Goal: Task Accomplishment & Management: Use online tool/utility

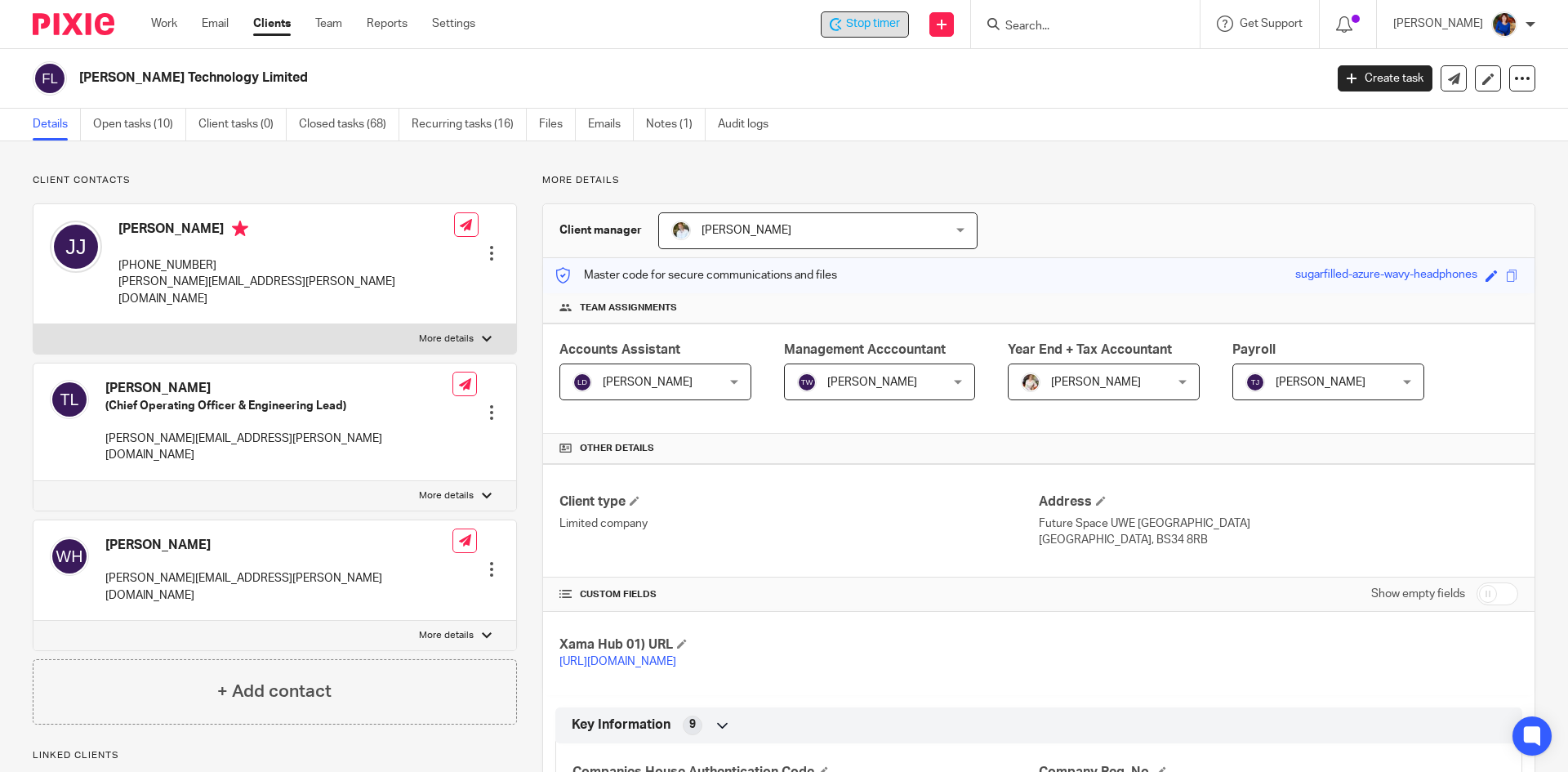
click at [871, 21] on span "Stop timer" at bounding box center [873, 24] width 54 height 17
click at [174, 26] on link "Work" at bounding box center [164, 23] width 27 height 16
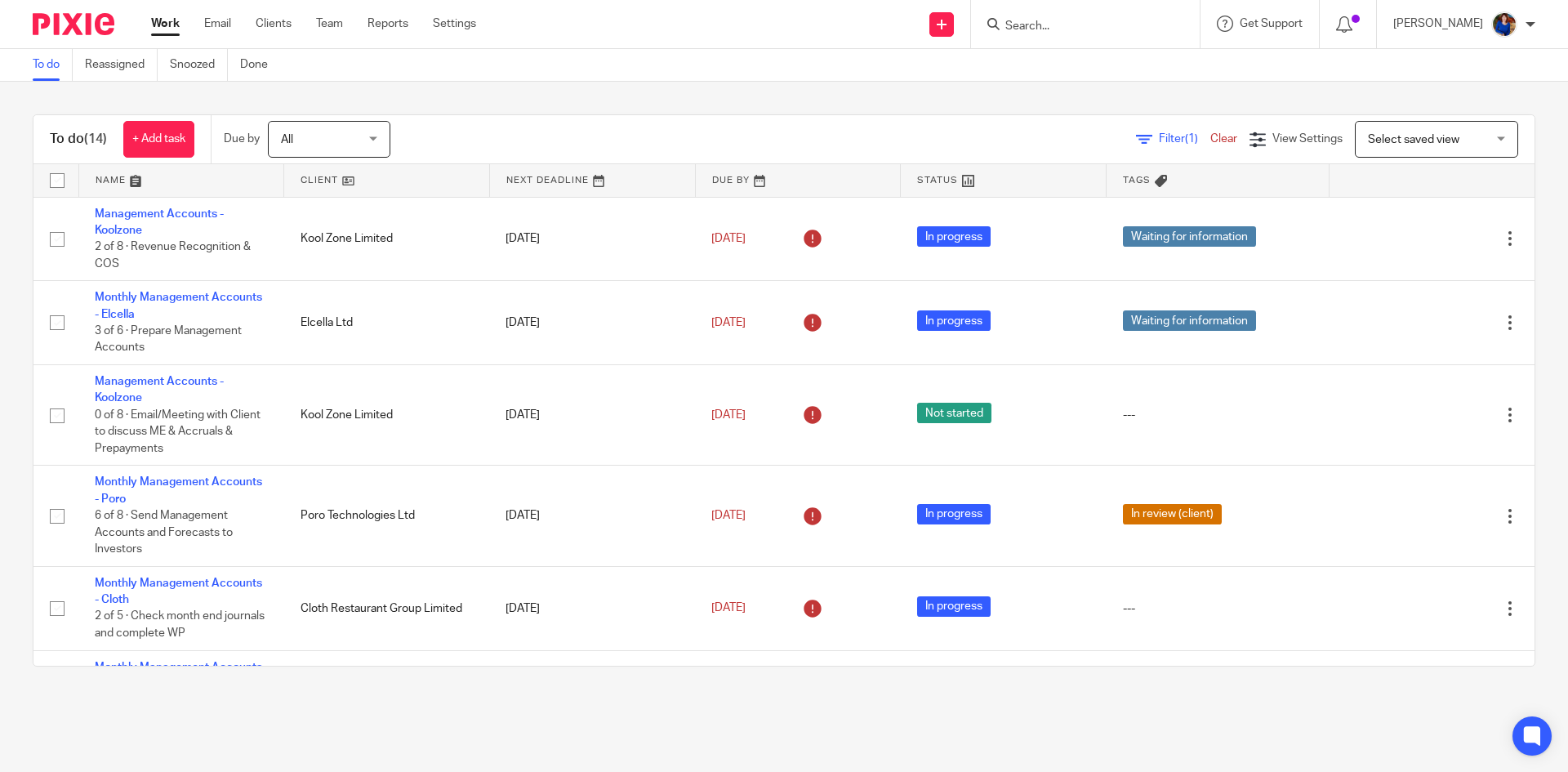
click at [1028, 27] on input "Search" at bounding box center [1077, 28] width 147 height 15
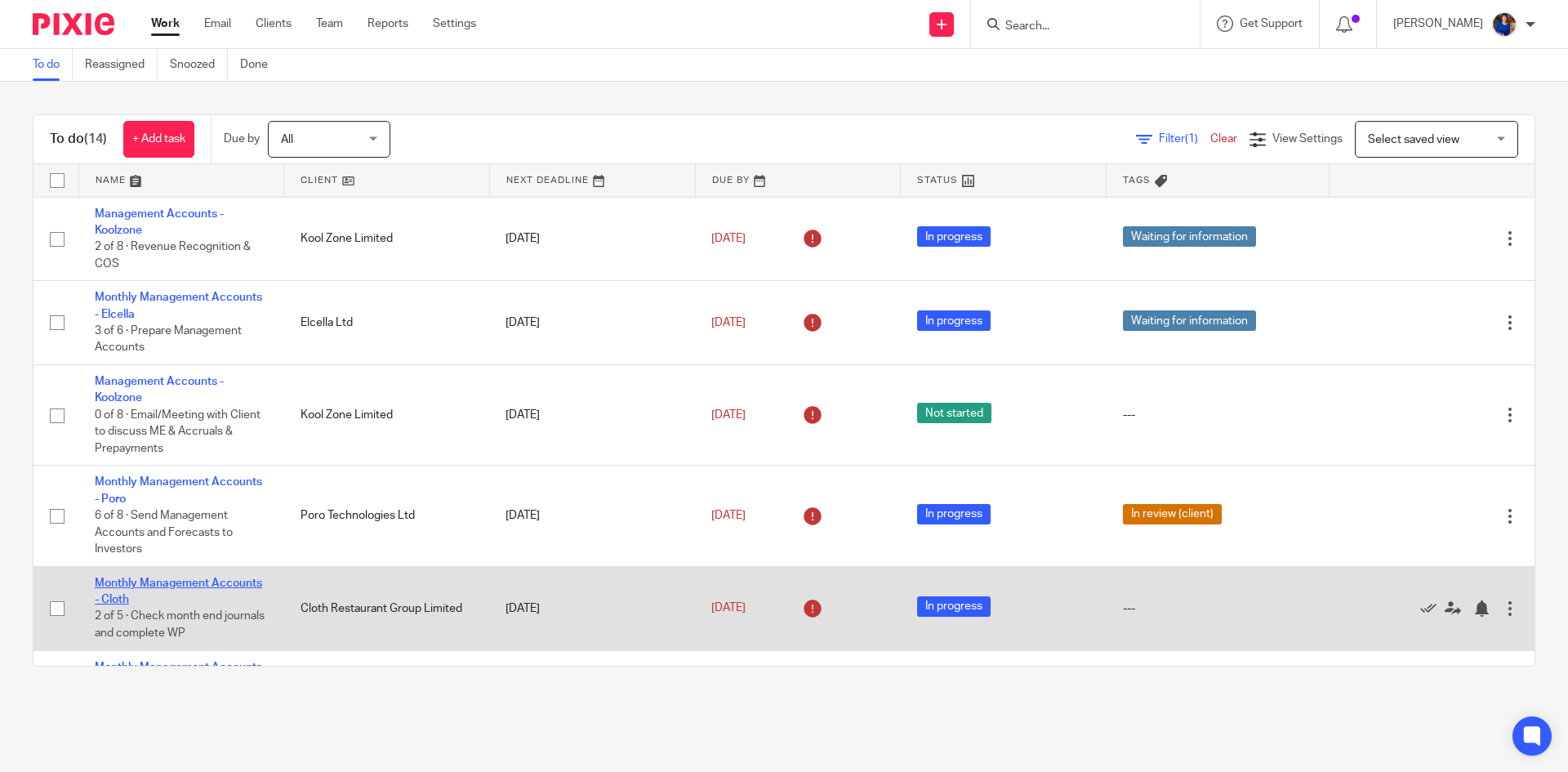
click at [213, 580] on link "Monthly Management Accounts - Cloth" at bounding box center [178, 591] width 168 height 28
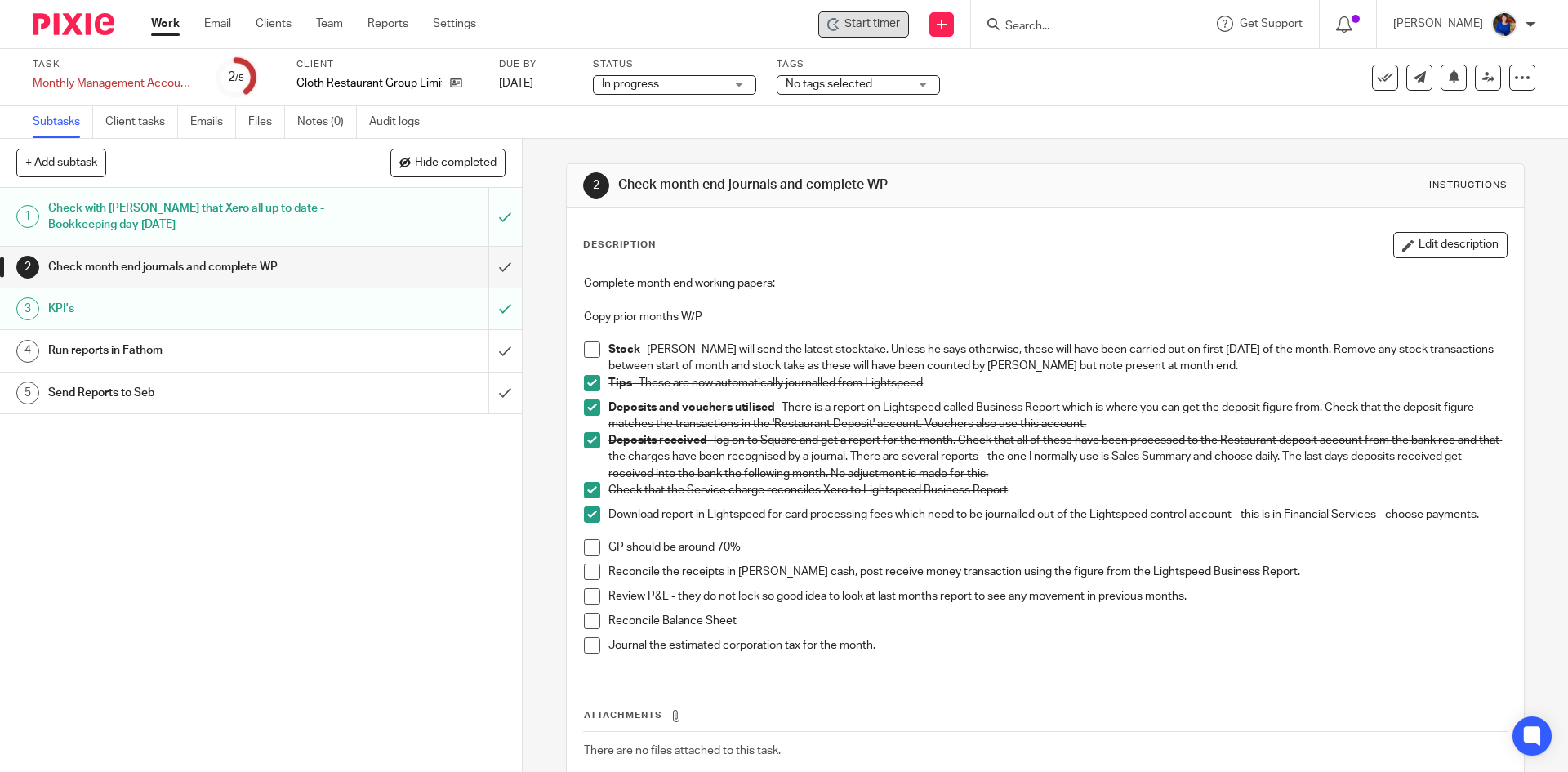
click at [863, 27] on span "Start timer" at bounding box center [872, 24] width 56 height 17
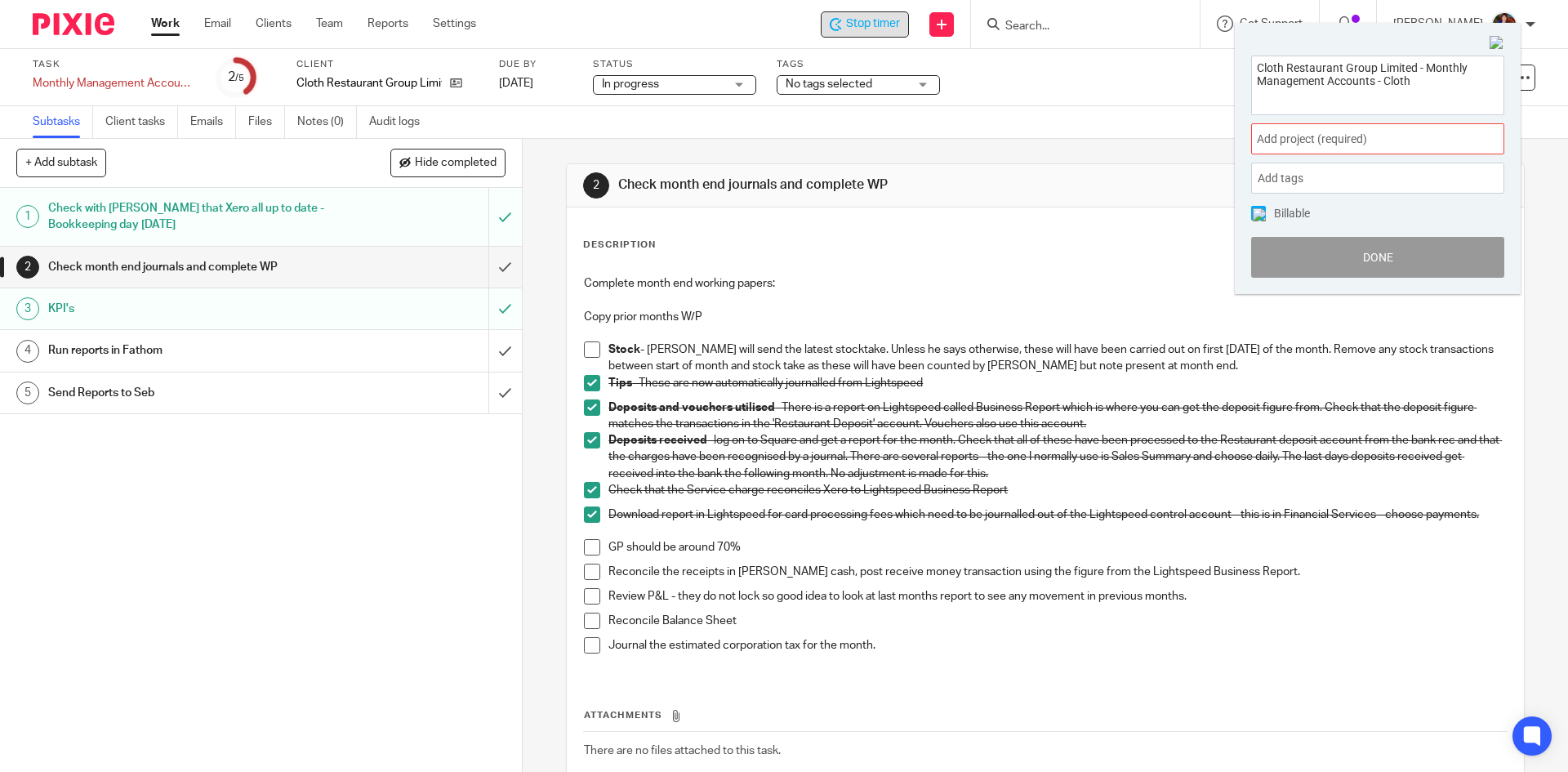
click at [1374, 135] on span "Add project (required) :" at bounding box center [1359, 139] width 206 height 17
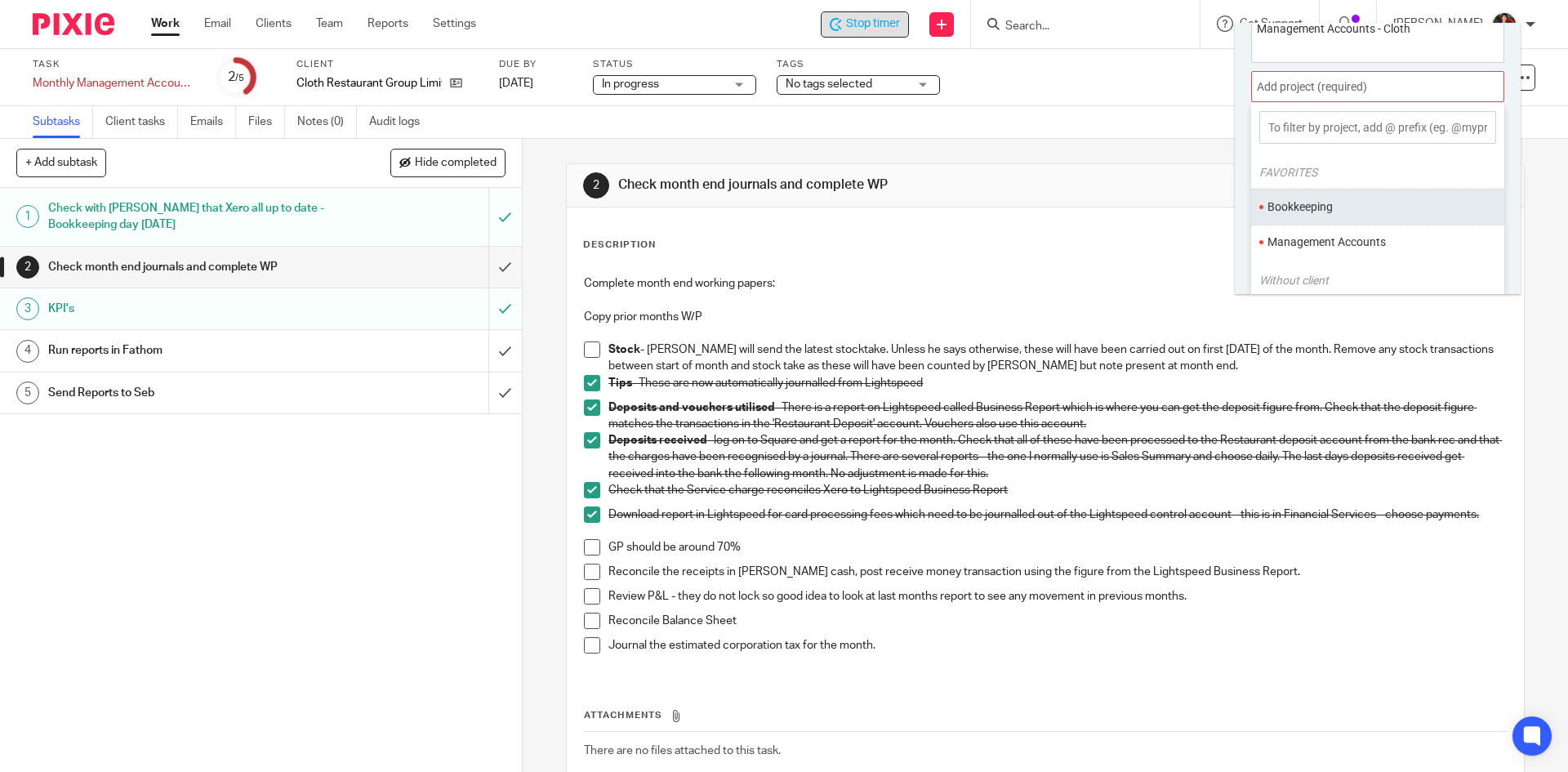
scroll to position [81, 0]
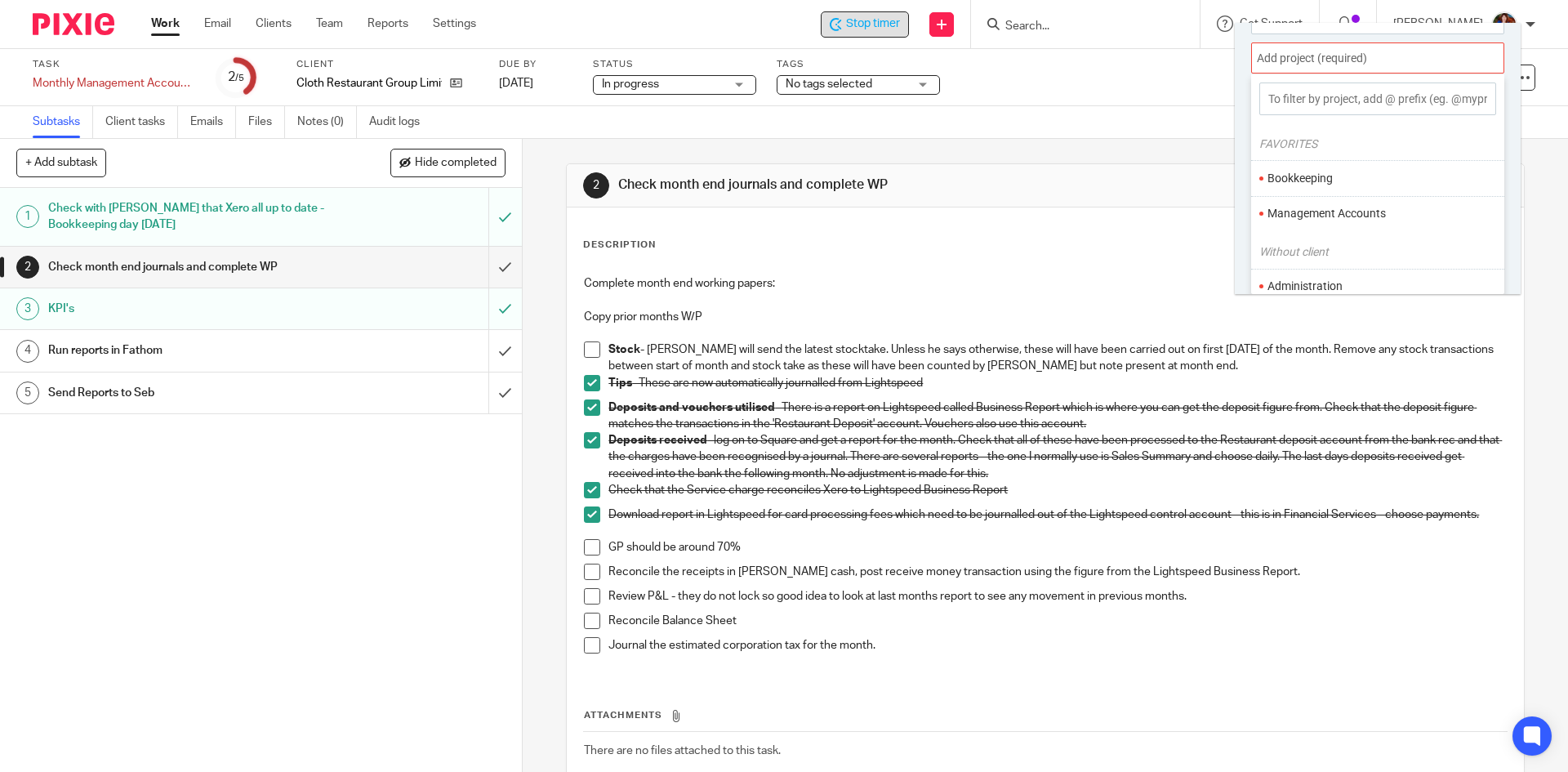
drag, startPoint x: 1355, startPoint y: 210, endPoint x: 1336, endPoint y: 211, distance: 19.0
click at [1354, 210] on li "Management Accounts" at bounding box center [1374, 213] width 213 height 17
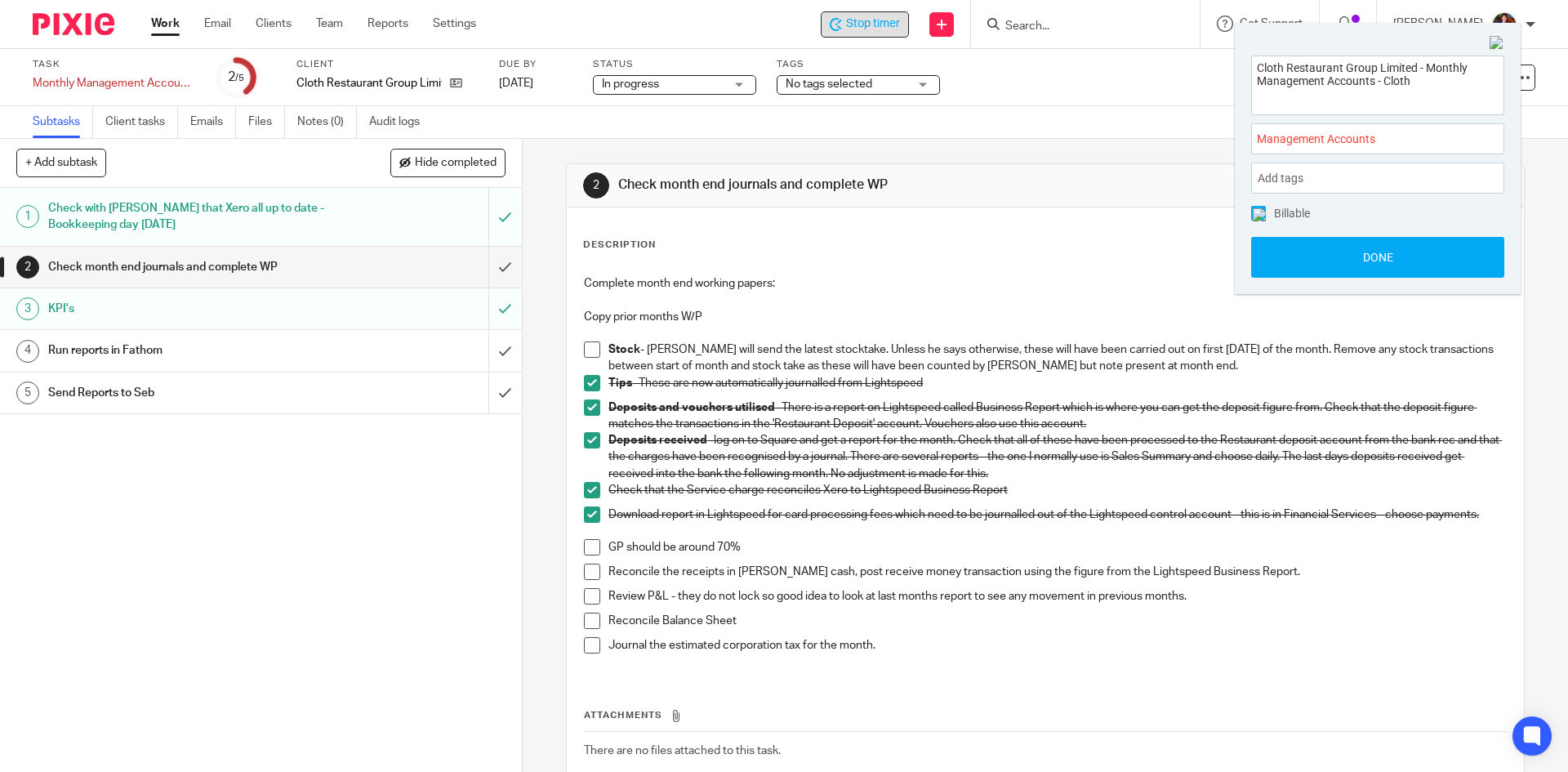
click at [1259, 214] on img at bounding box center [1260, 215] width 13 height 13
click at [1288, 252] on button "Done" at bounding box center [1377, 257] width 253 height 41
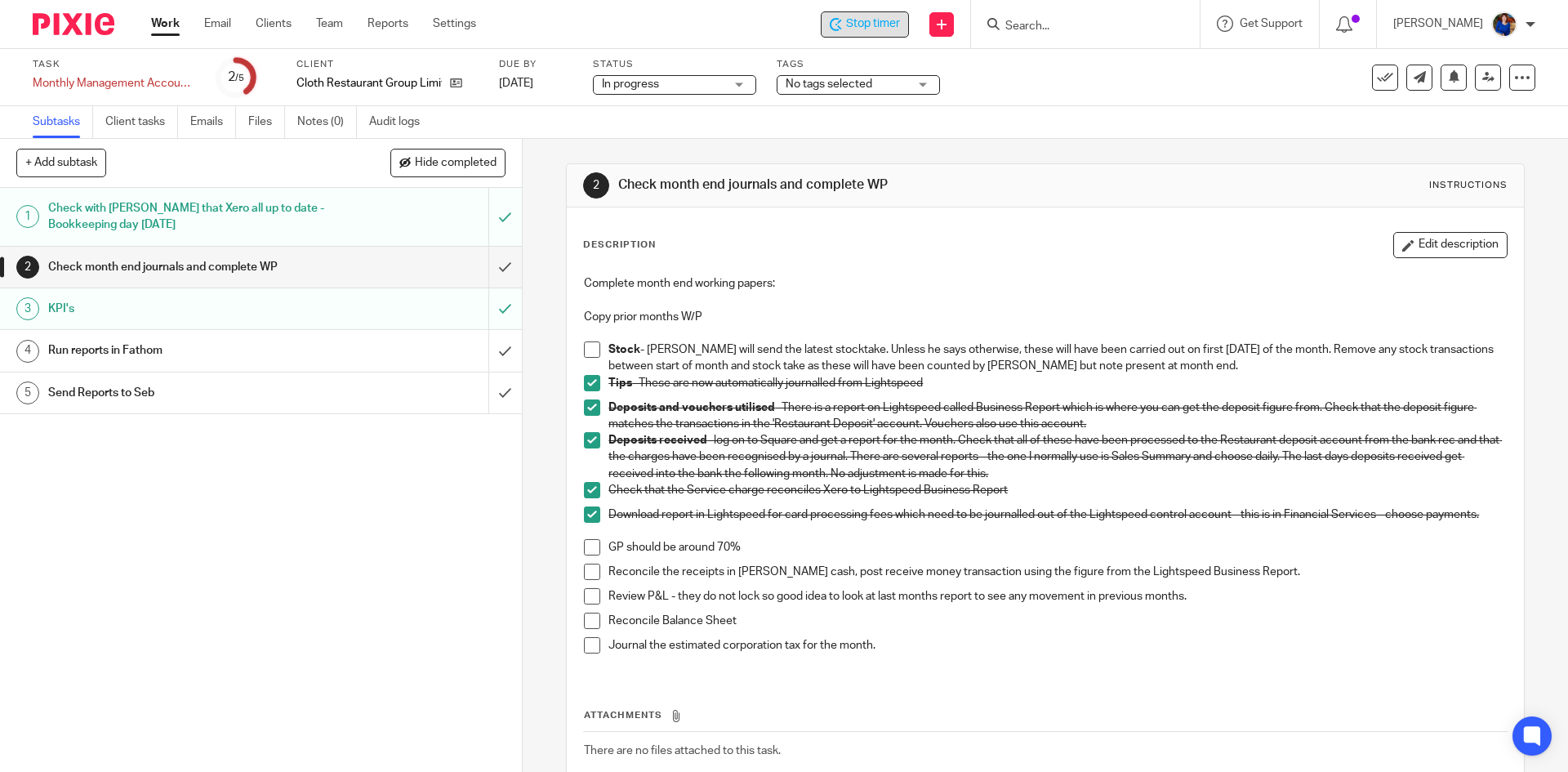
click at [870, 25] on span "Stop timer" at bounding box center [873, 24] width 54 height 17
click at [173, 23] on link "Work" at bounding box center [165, 23] width 28 height 16
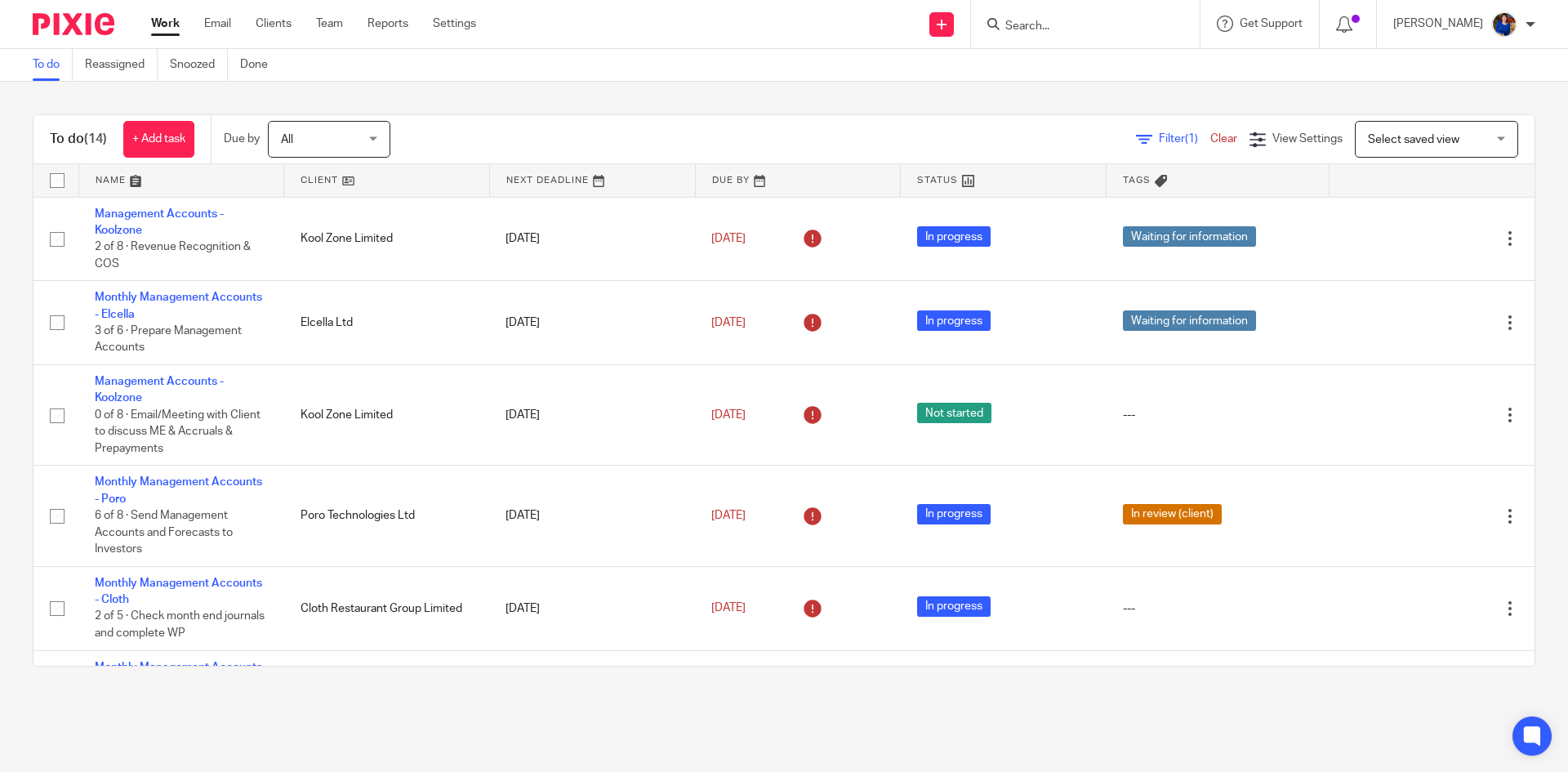
click at [1045, 21] on input "Search" at bounding box center [1077, 28] width 147 height 15
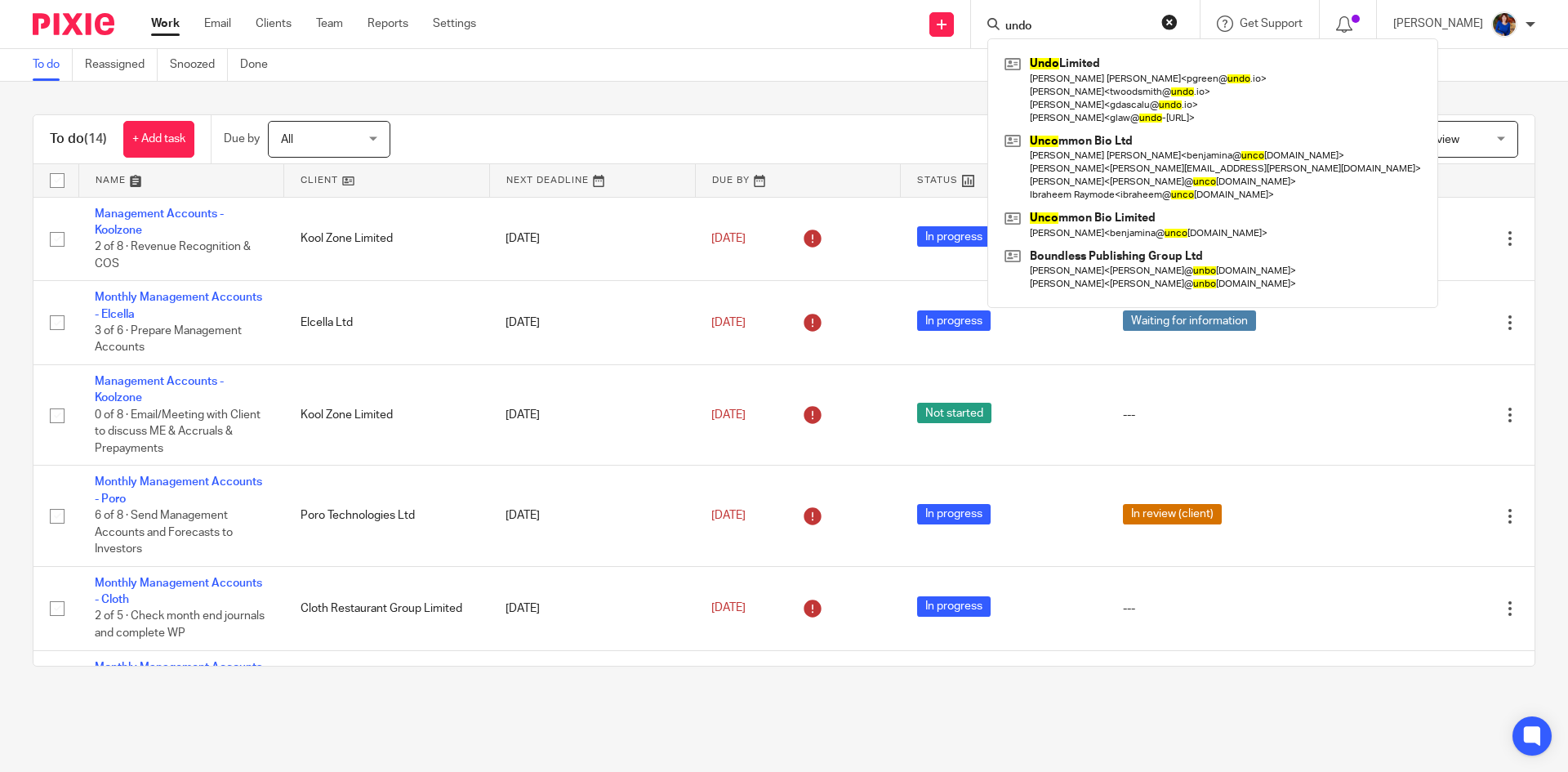
type input "undo"
click button "submit" at bounding box center [0, 0] width 0 height 0
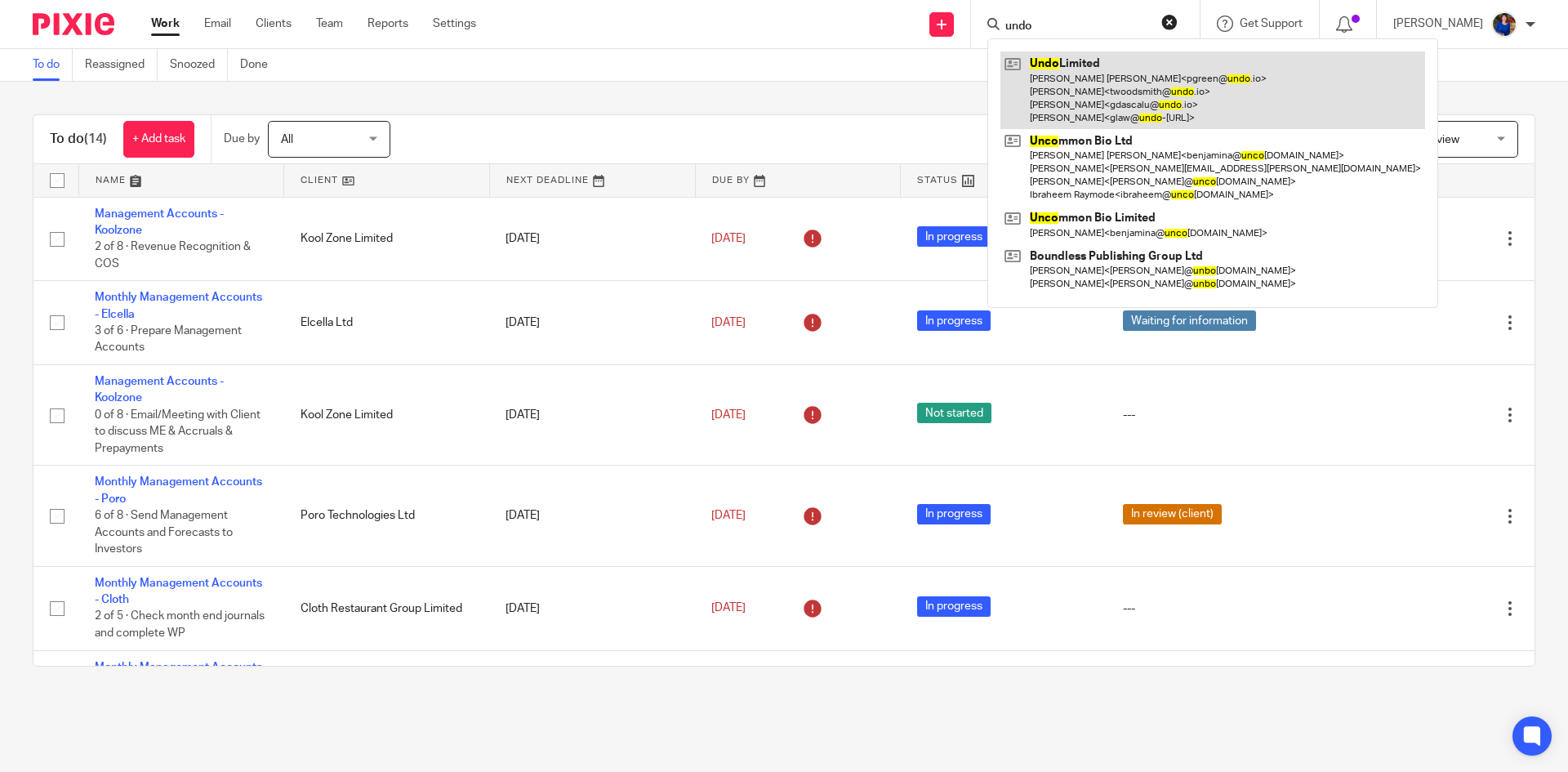
click at [1111, 73] on link at bounding box center [1212, 90] width 425 height 78
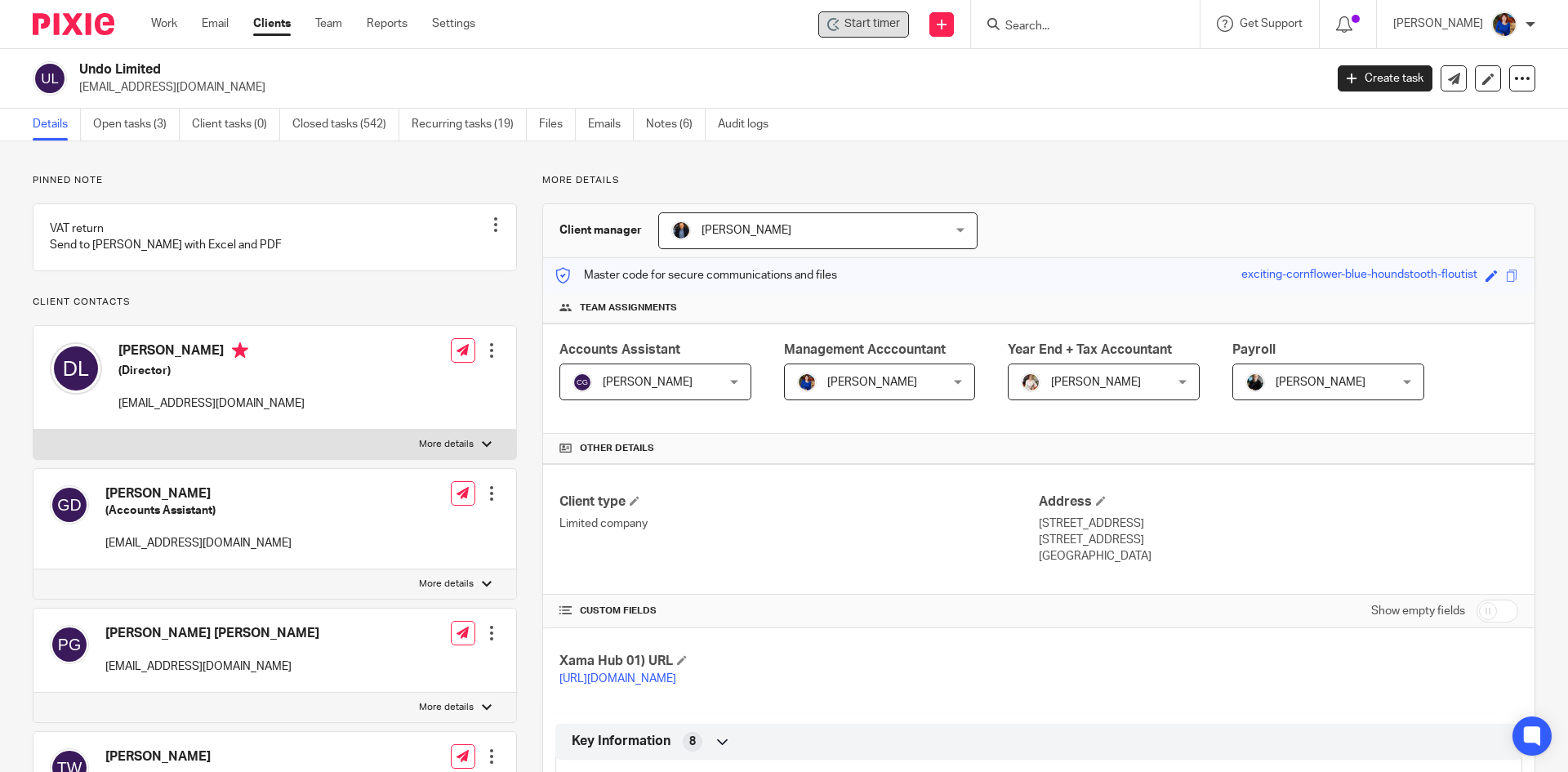
click at [883, 22] on span "Start timer" at bounding box center [872, 24] width 56 height 17
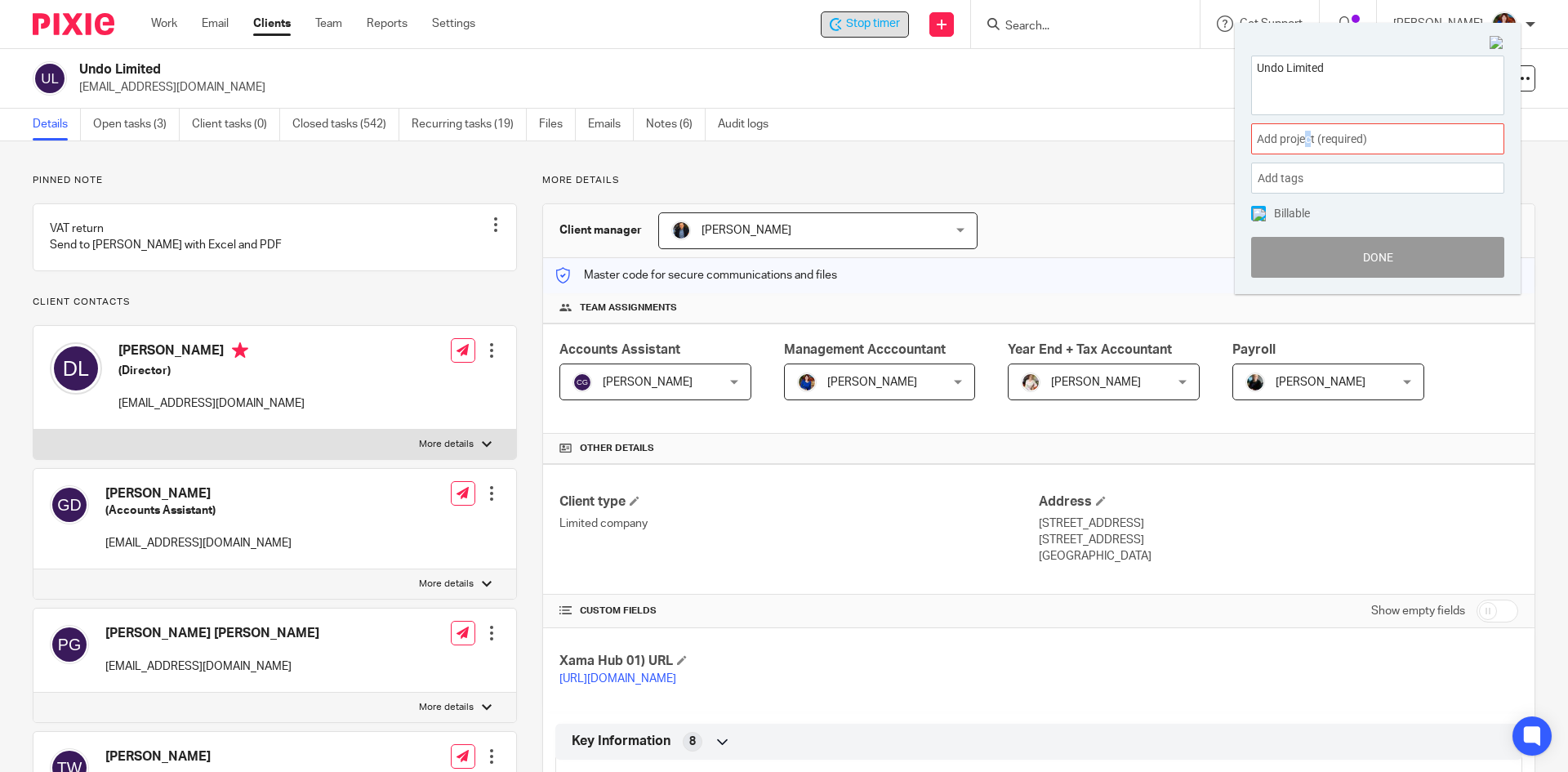
click at [1309, 143] on span "Add project (required) :" at bounding box center [1359, 139] width 206 height 17
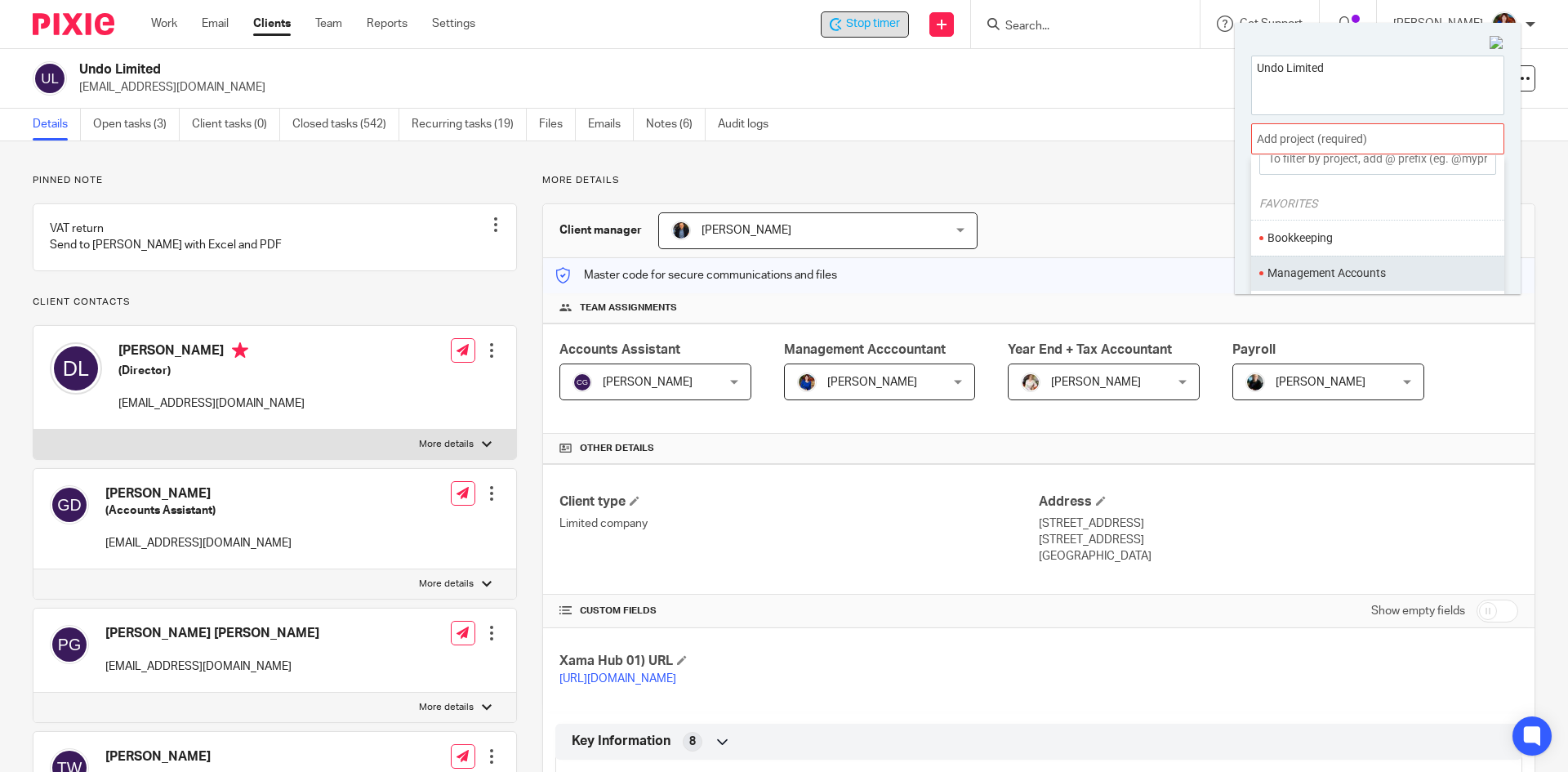
scroll to position [82, 0]
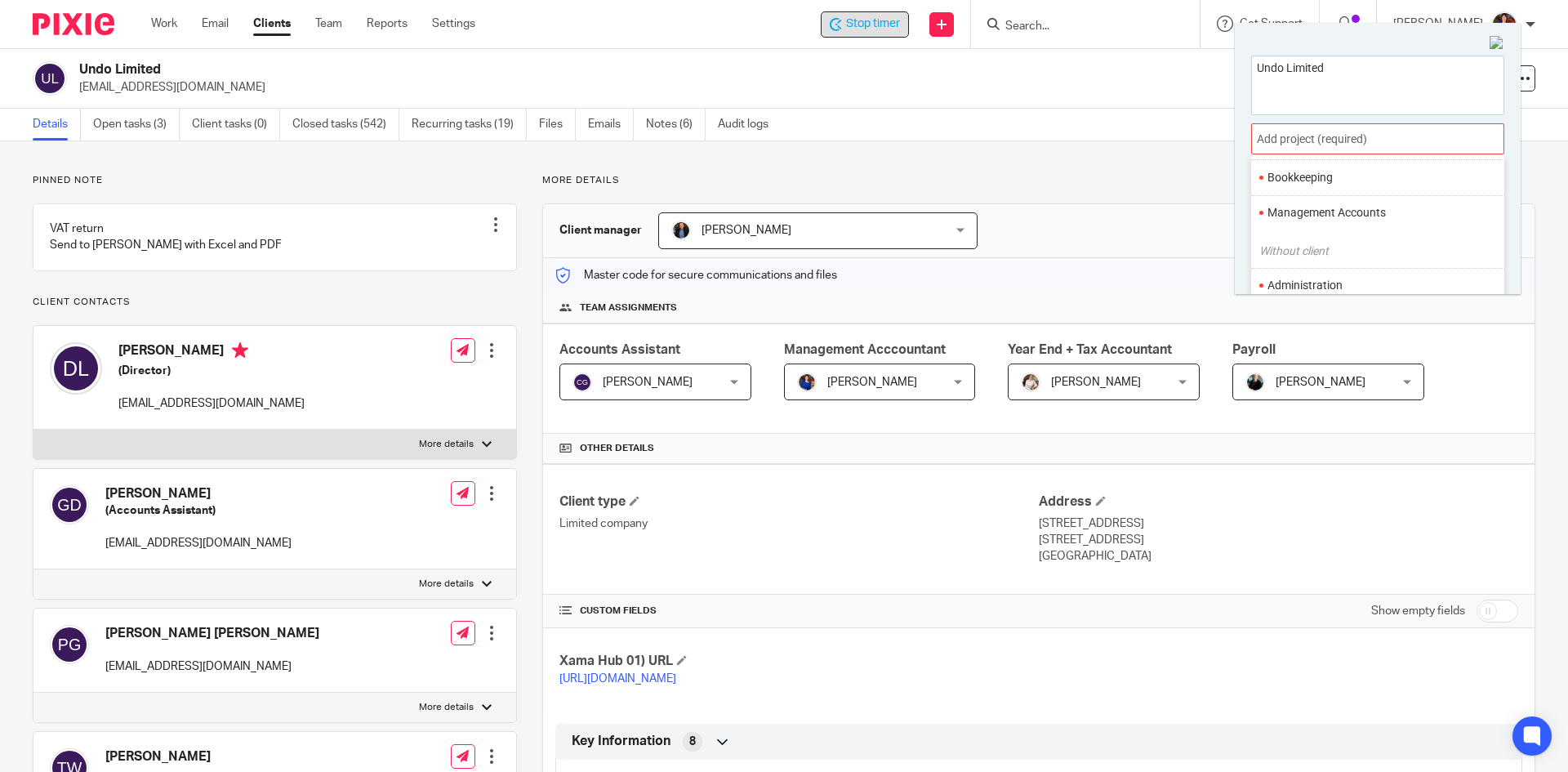
click at [1314, 208] on li "Management Accounts" at bounding box center [1374, 212] width 213 height 17
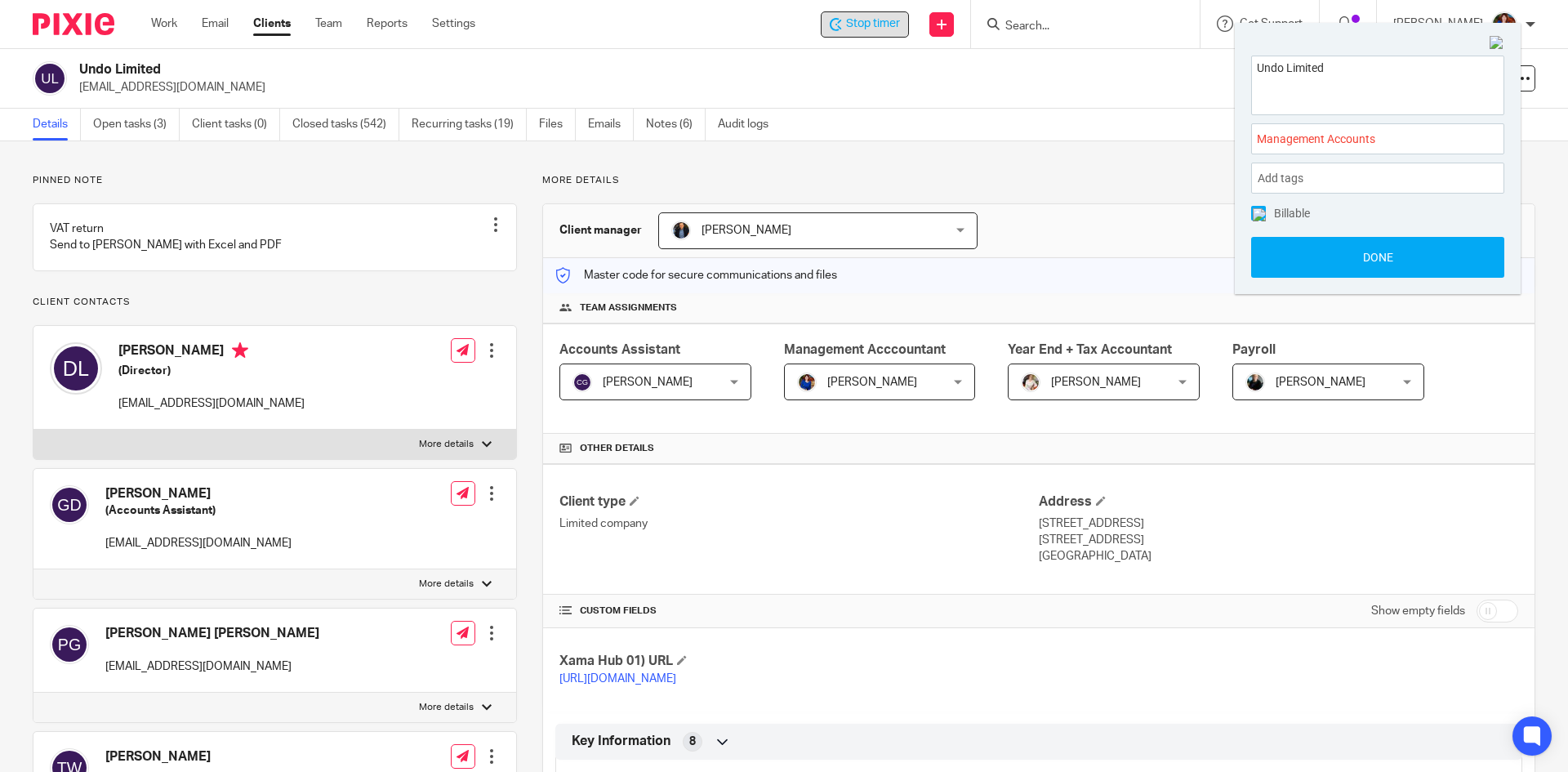
drag, startPoint x: 1254, startPoint y: 211, endPoint x: 1271, endPoint y: 221, distance: 19.7
click at [1256, 214] on img at bounding box center [1260, 215] width 13 height 13
click at [1277, 245] on button "Done" at bounding box center [1377, 257] width 253 height 41
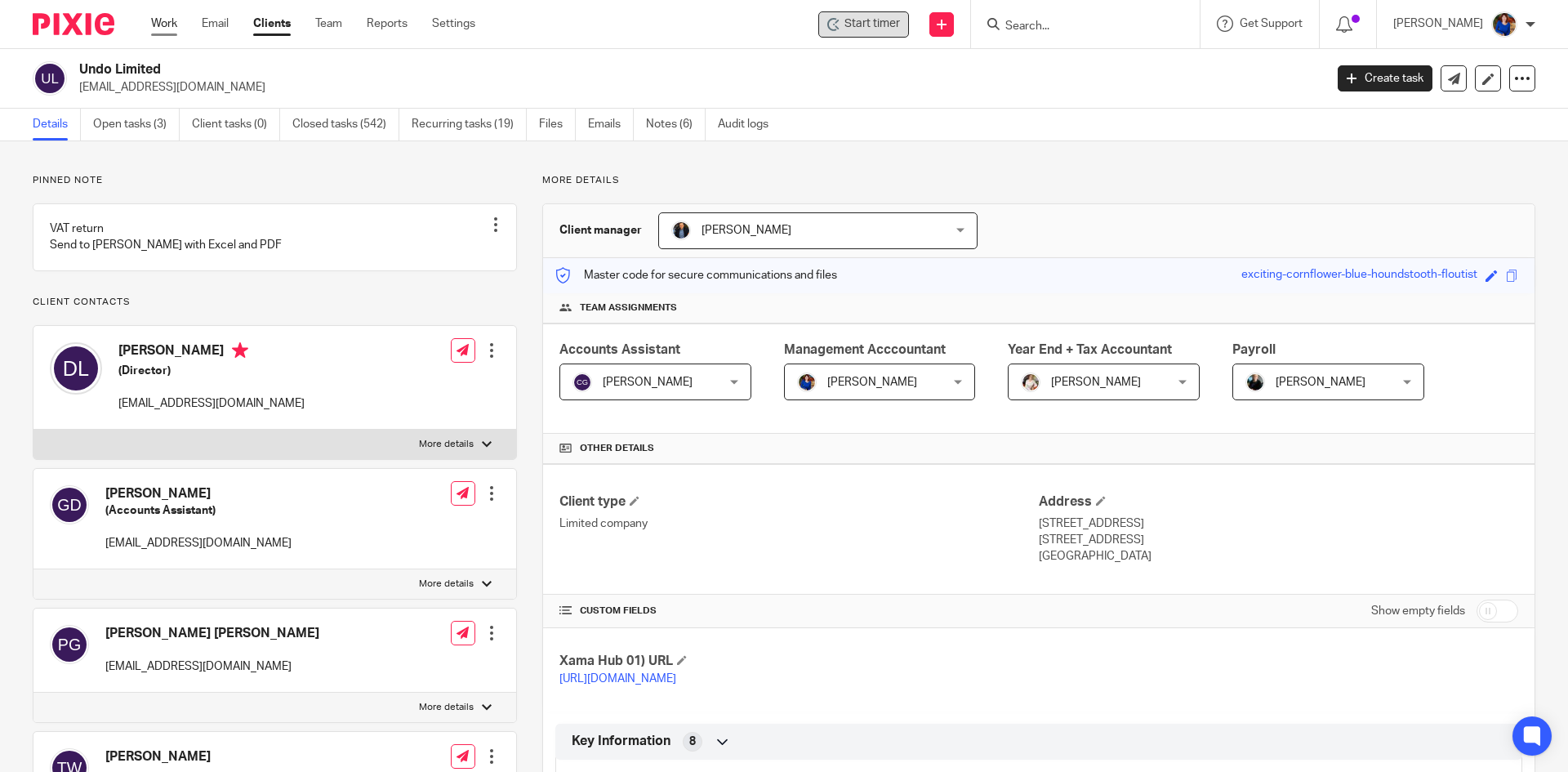
click at [162, 20] on link "Work" at bounding box center [164, 23] width 27 height 16
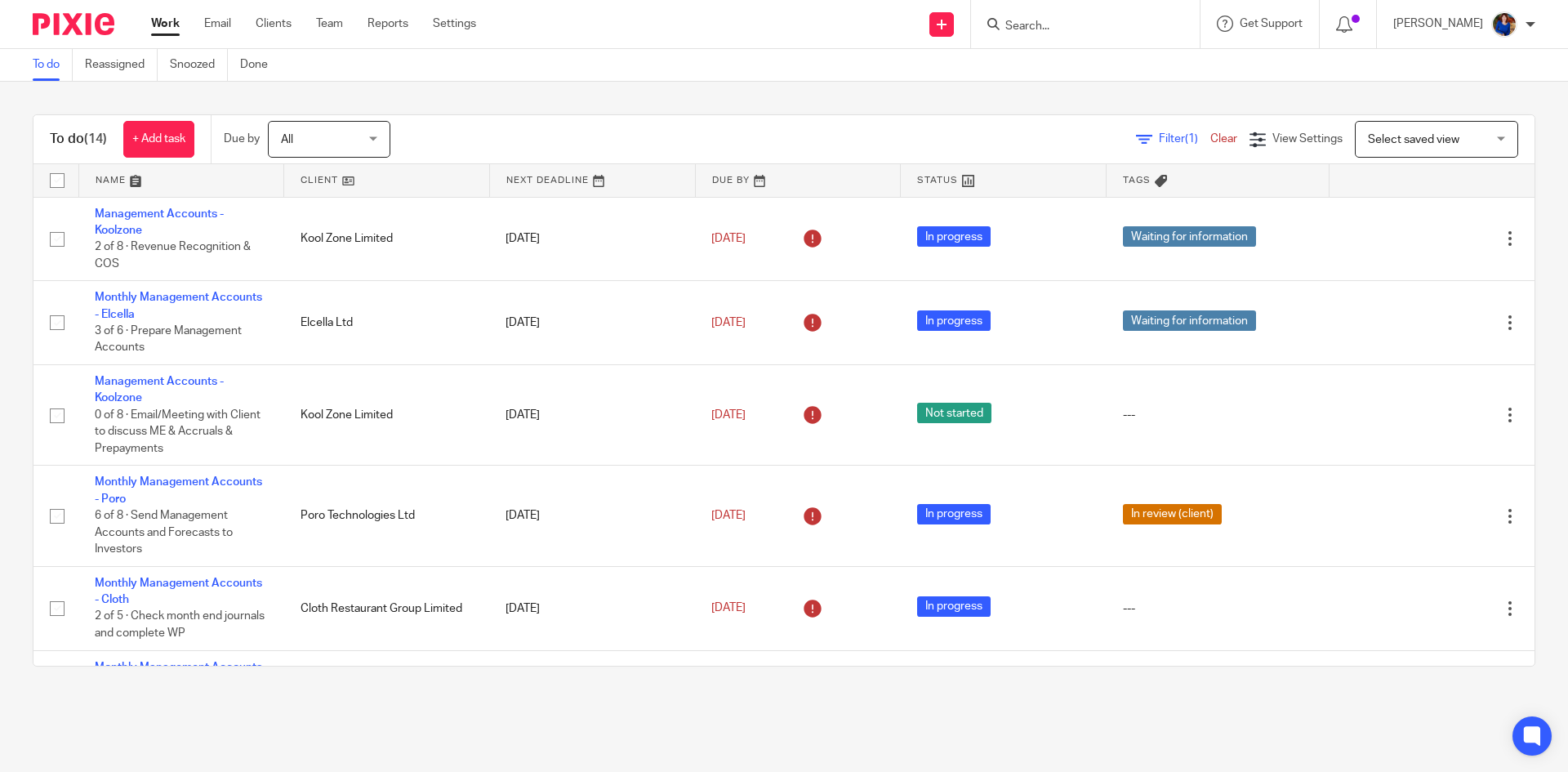
click at [1030, 25] on input "Search" at bounding box center [1077, 28] width 147 height 15
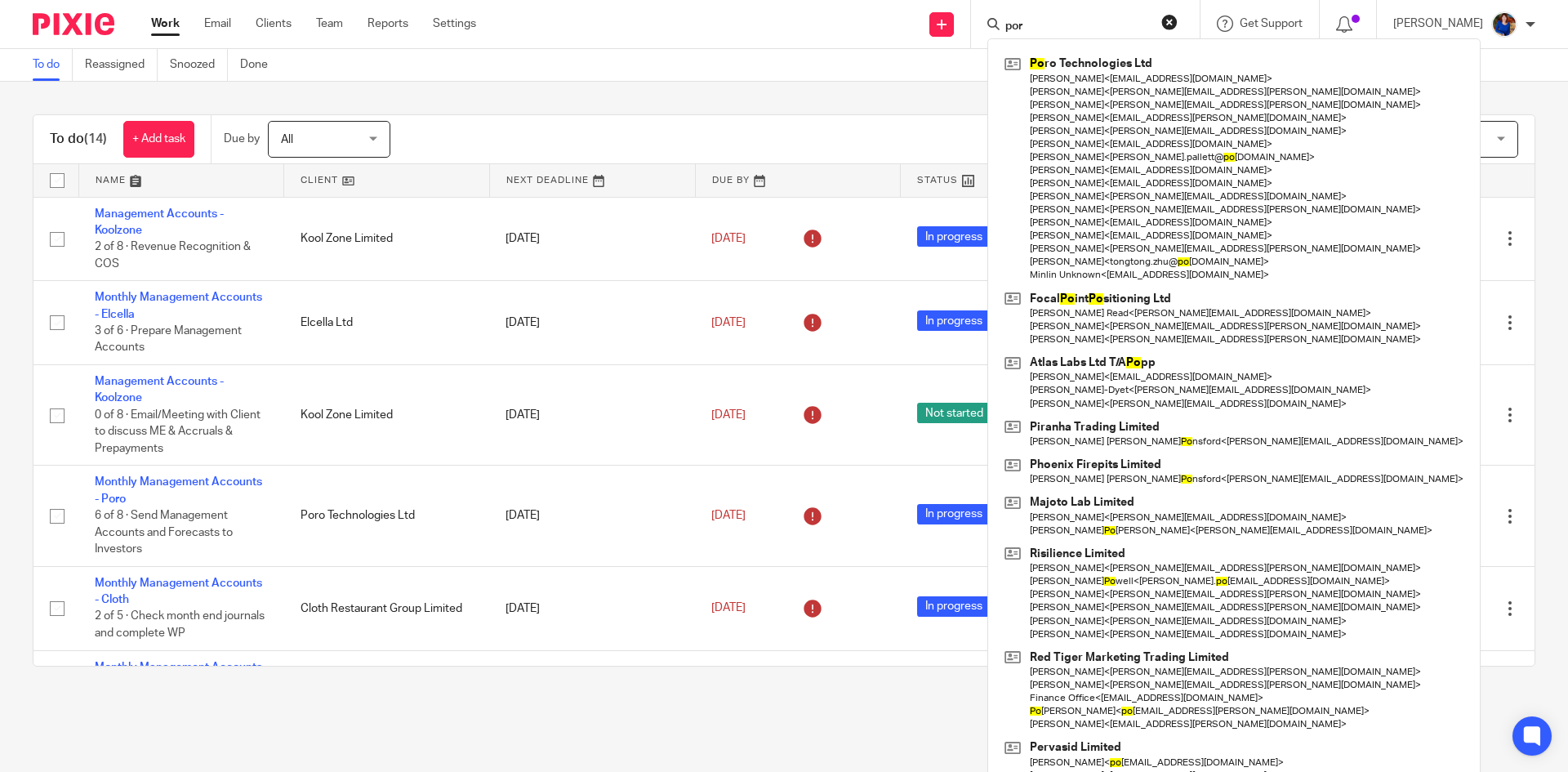
type input "por"
click button "submit" at bounding box center [0, 0] width 0 height 0
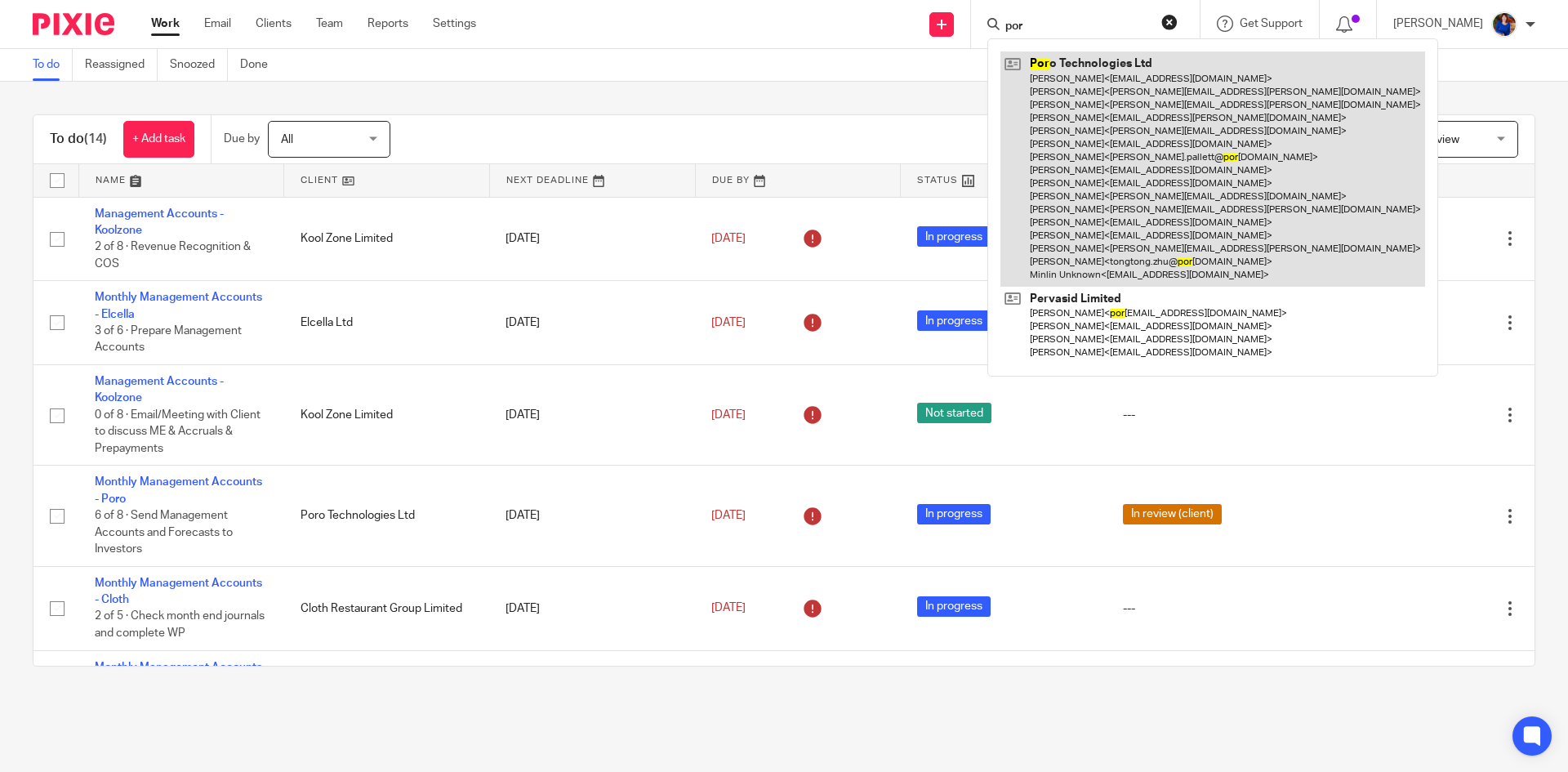
click at [1155, 152] on link at bounding box center [1212, 168] width 425 height 234
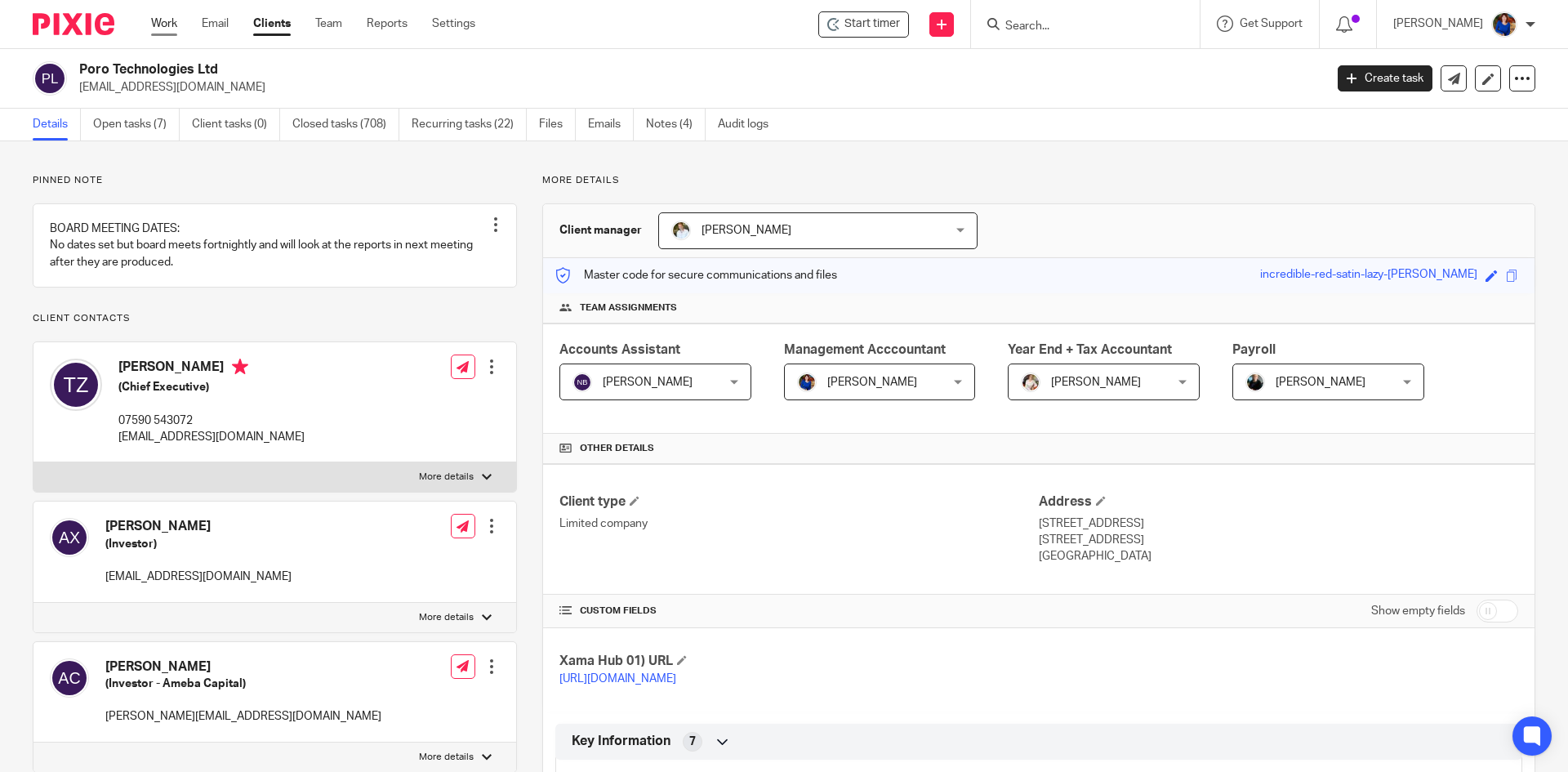
click at [162, 24] on link "Work" at bounding box center [164, 23] width 27 height 16
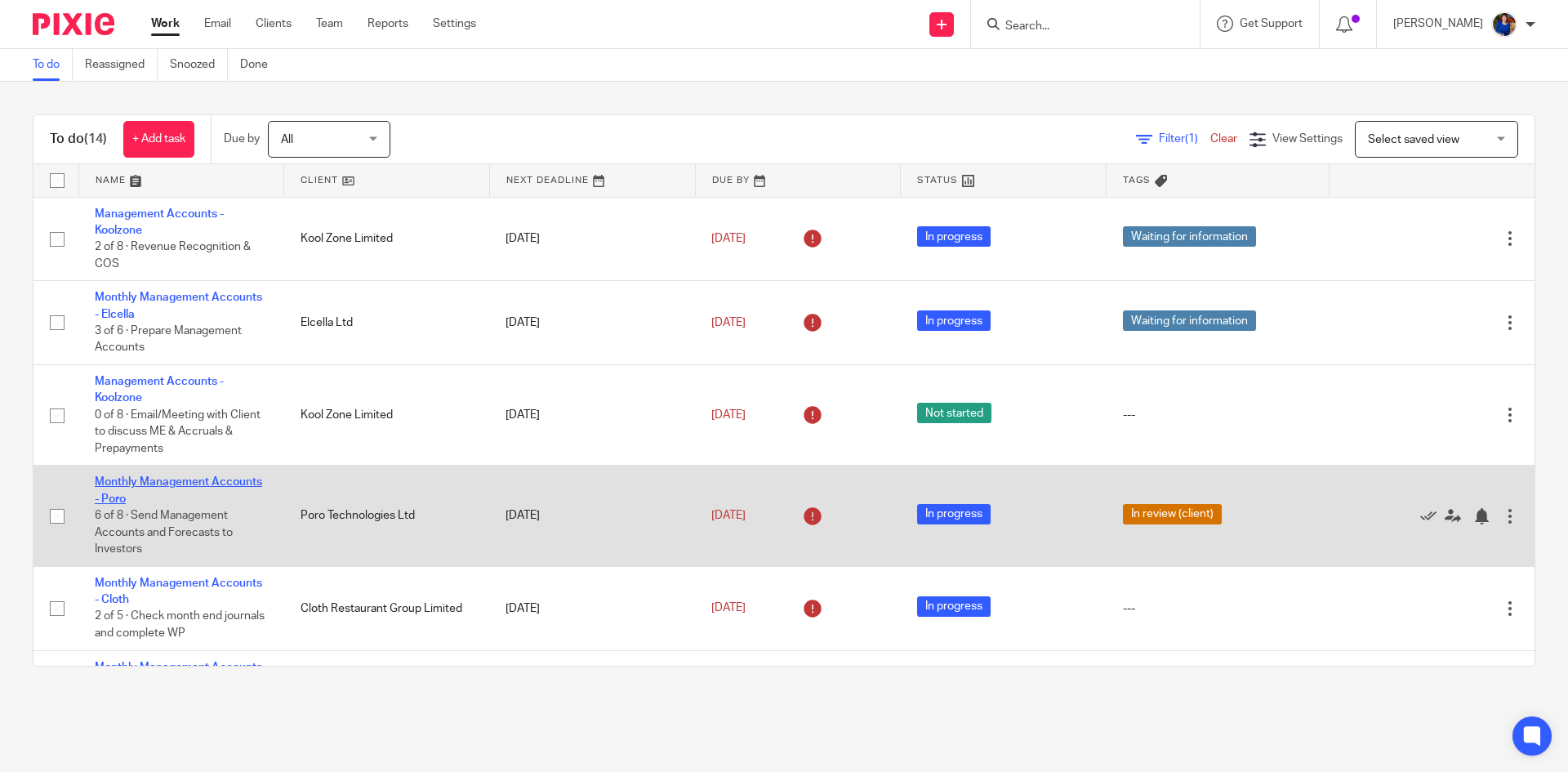
click at [219, 480] on link "Monthly Management Accounts - Poro" at bounding box center [178, 489] width 168 height 28
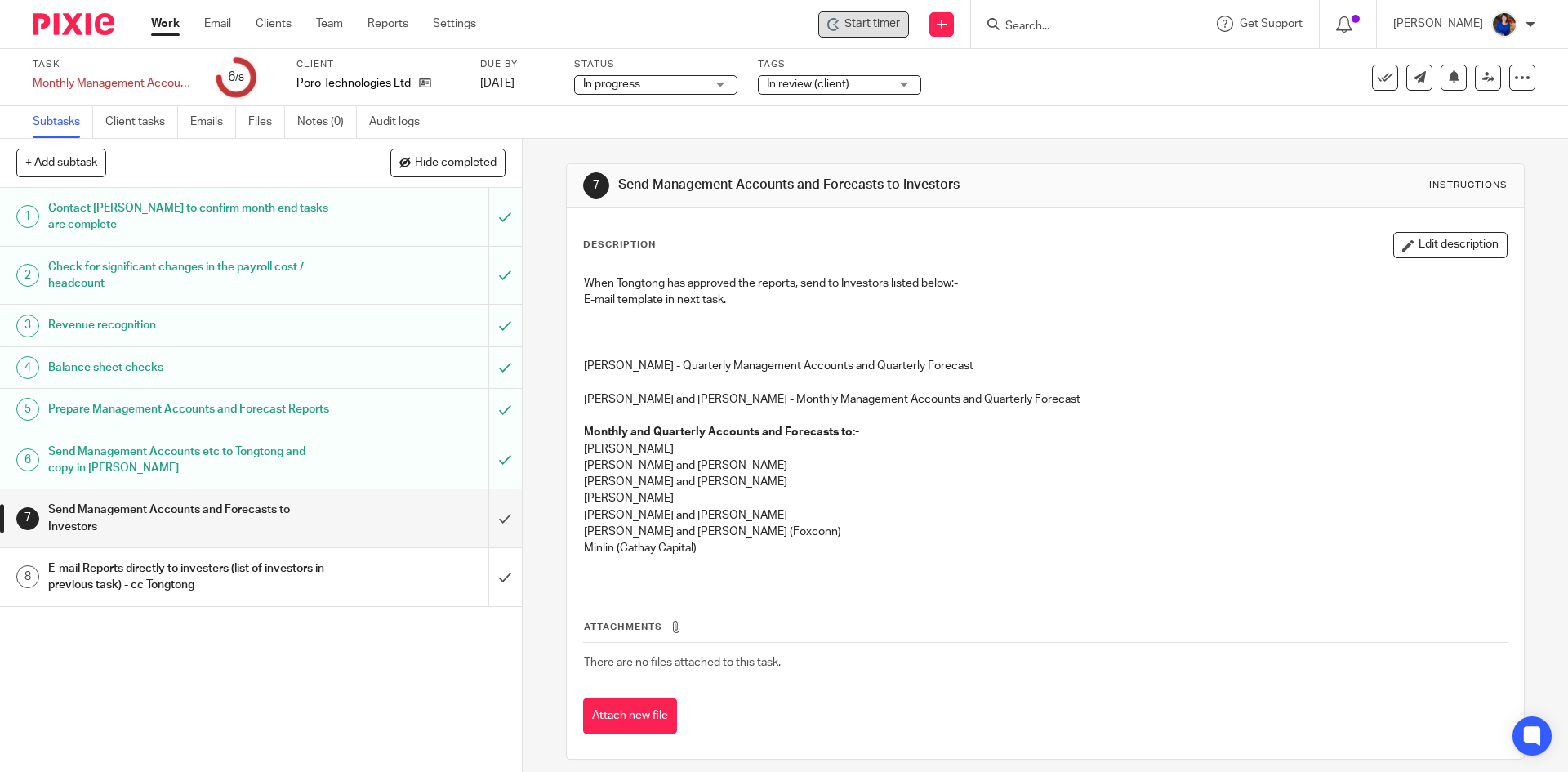
click at [857, 25] on span "Start timer" at bounding box center [872, 24] width 56 height 17
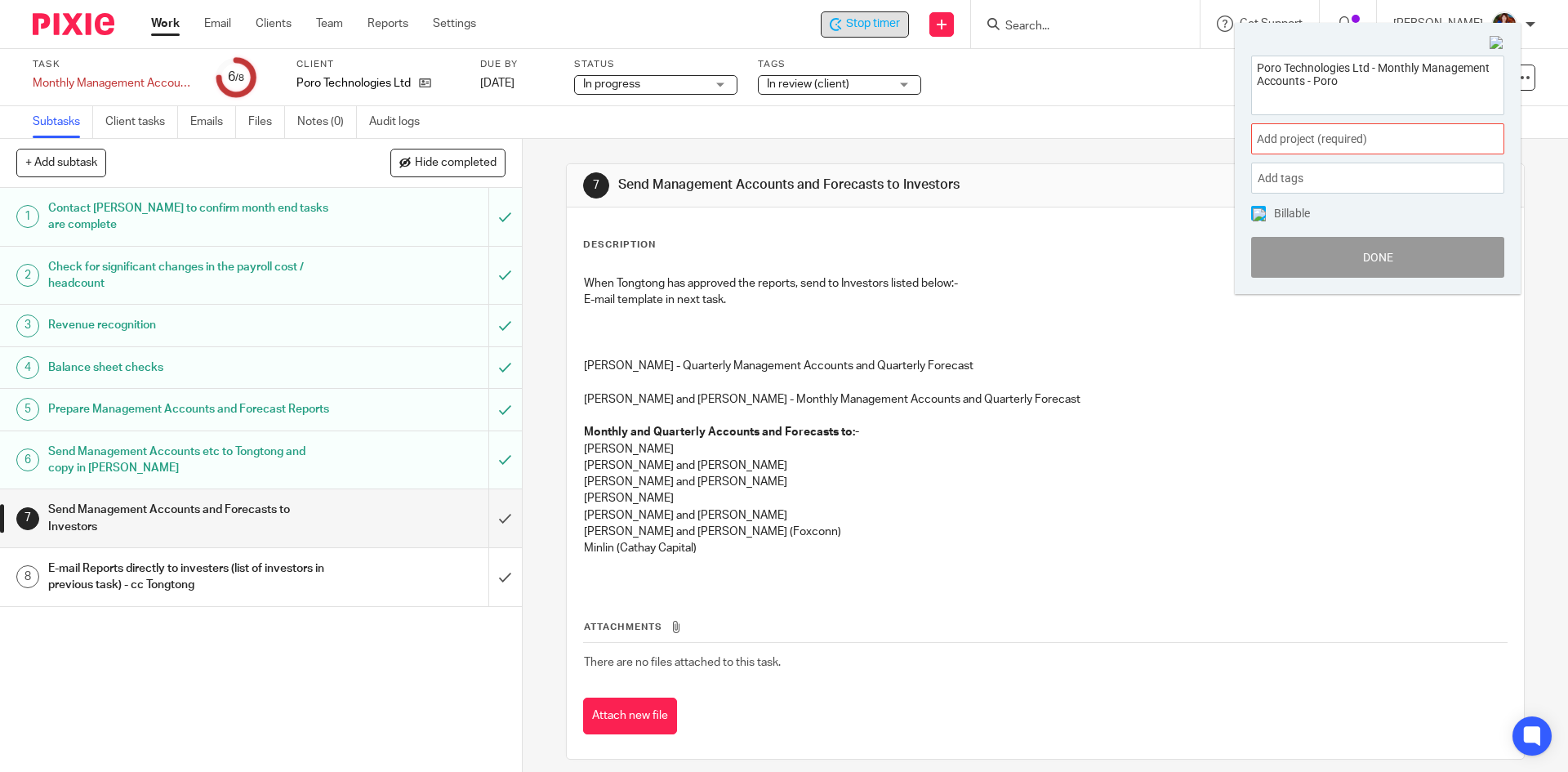
click at [1302, 134] on span "Add project (required) :" at bounding box center [1359, 139] width 206 height 17
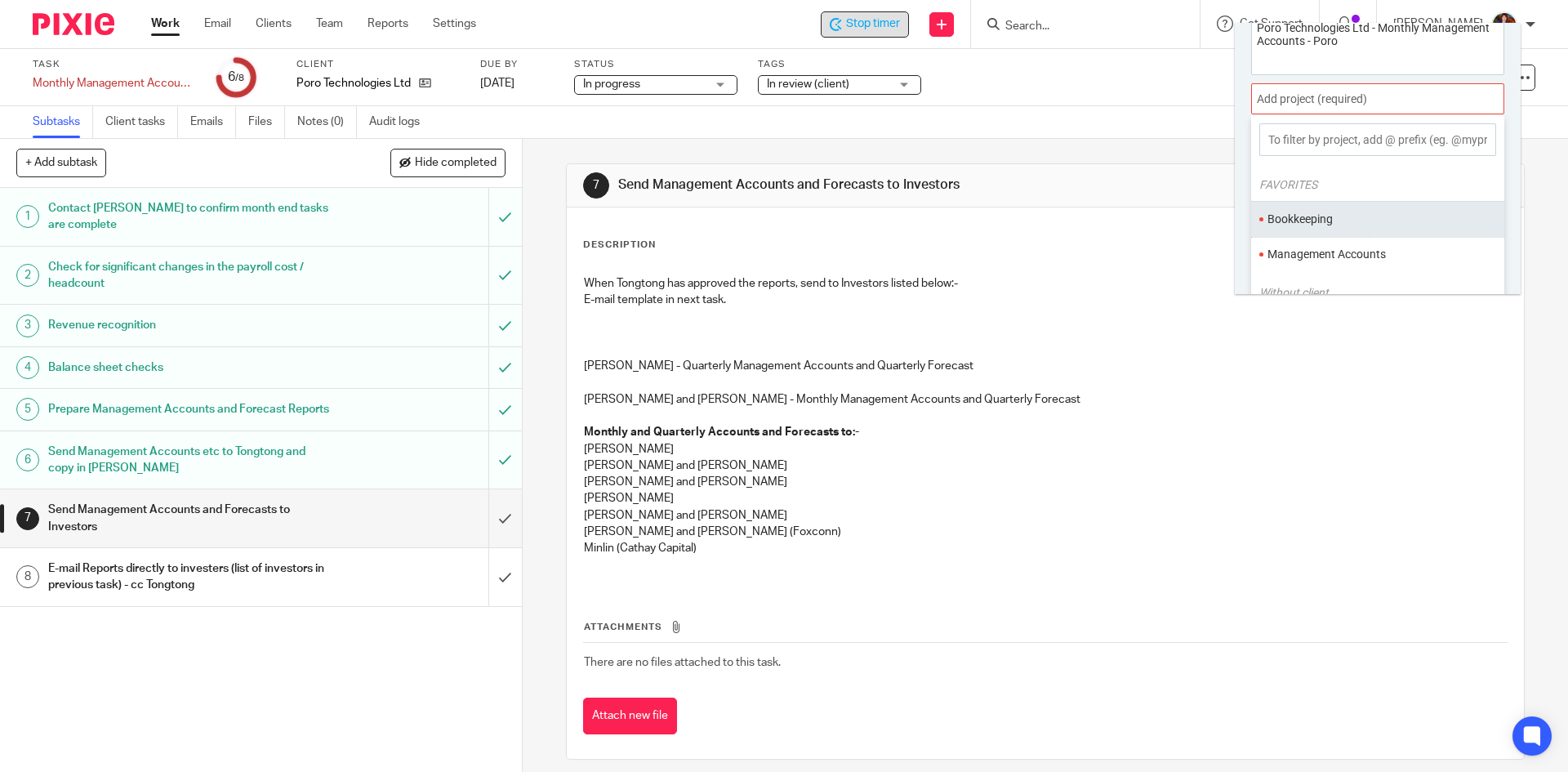
scroll to position [81, 0]
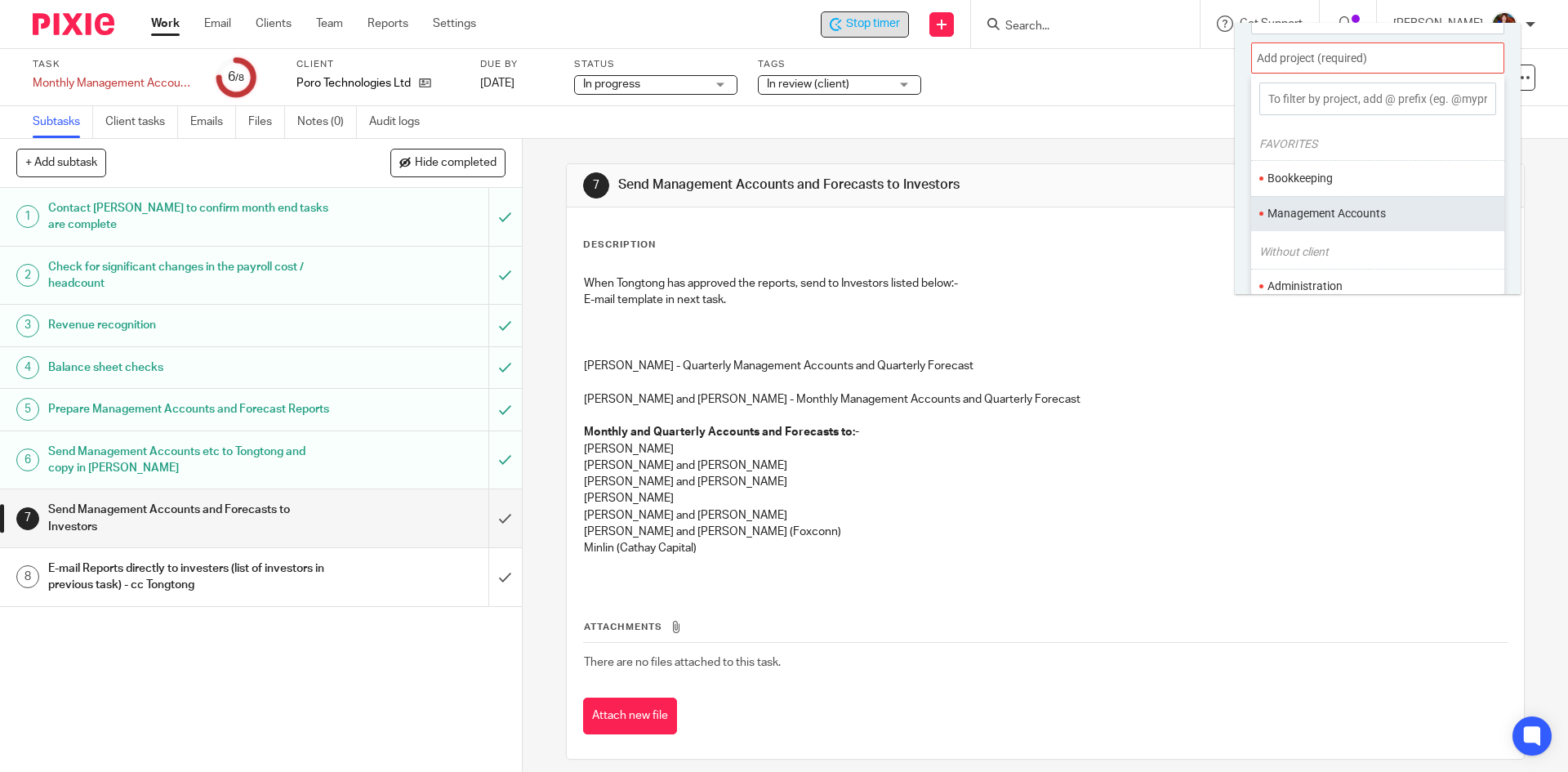
click at [1307, 213] on li "Management Accounts" at bounding box center [1374, 213] width 213 height 17
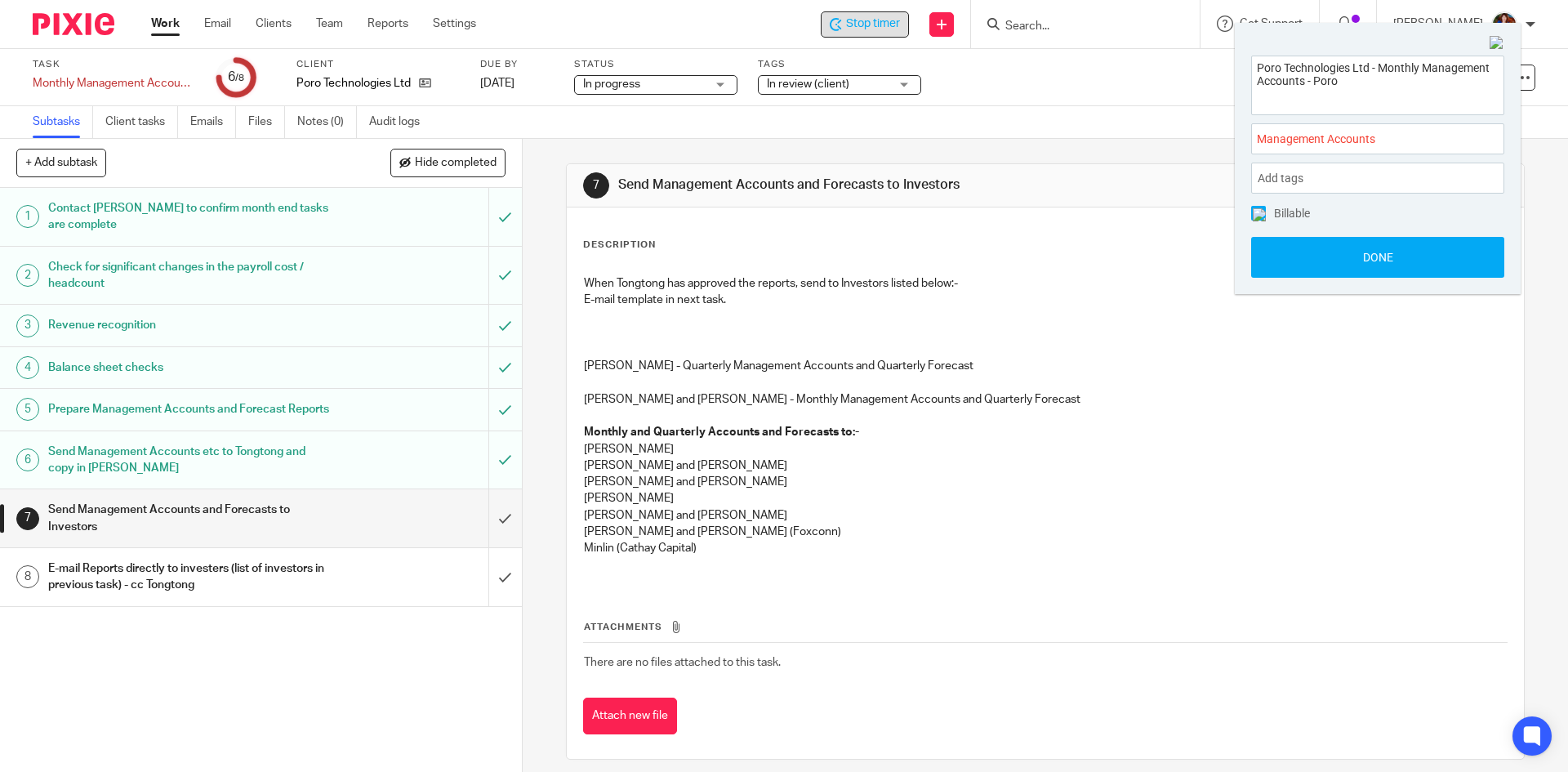
scroll to position [0, 0]
click at [1258, 214] on img at bounding box center [1260, 215] width 13 height 13
click at [1278, 251] on button "Done" at bounding box center [1377, 257] width 253 height 41
